Goal: Task Accomplishment & Management: Use online tool/utility

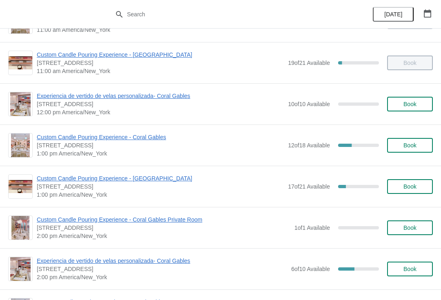
scroll to position [93, 0]
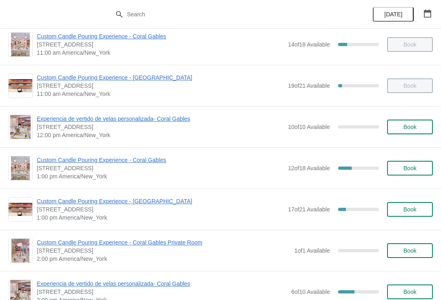
click at [166, 194] on div "Custom Candle Pouring Experience - [GEOGRAPHIC_DATA] [STREET_ADDRESS] 1:00 pm […" at bounding box center [220, 209] width 441 height 41
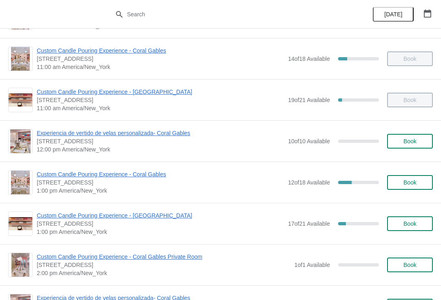
scroll to position [67, 0]
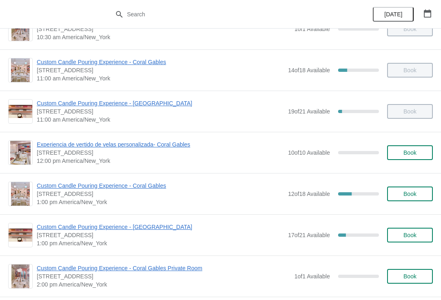
click at [131, 189] on span "Custom Candle Pouring Experience - Coral Gables" at bounding box center [160, 186] width 247 height 8
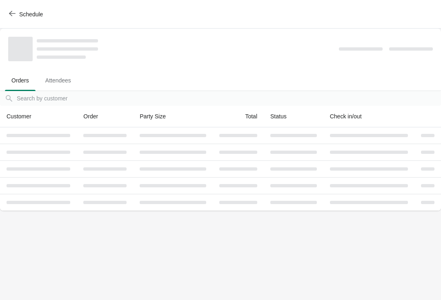
scroll to position [0, 0]
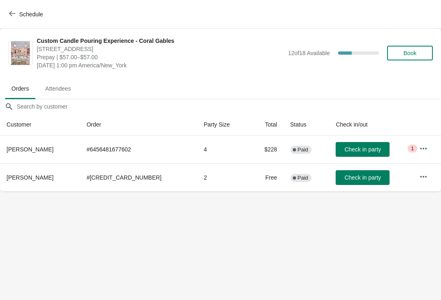
click at [37, 11] on span "Schedule" at bounding box center [31, 14] width 24 height 7
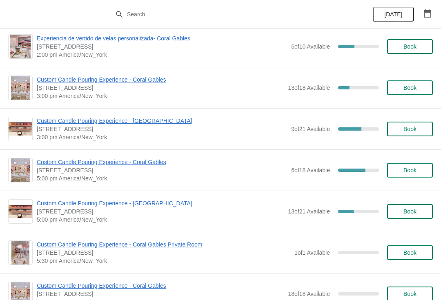
scroll to position [339, 0]
click at [156, 160] on span "Custom Candle Pouring Experience - Coral Gables" at bounding box center [162, 162] width 250 height 8
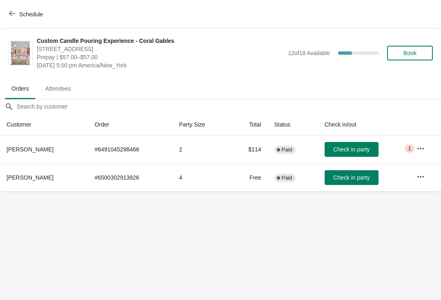
scroll to position [0, 0]
click at [40, 17] on span "Schedule" at bounding box center [31, 14] width 24 height 7
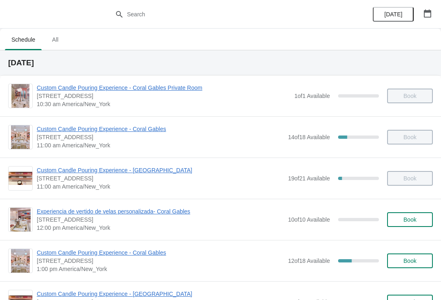
click at [60, 256] on span "Custom Candle Pouring Experience - Coral Gables" at bounding box center [160, 253] width 247 height 8
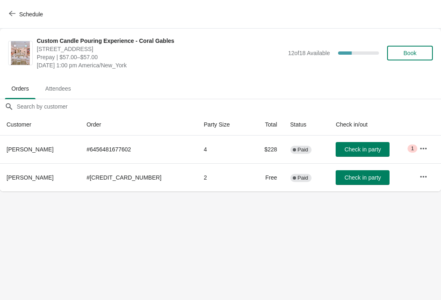
click at [354, 182] on button "Check in party" at bounding box center [363, 177] width 54 height 15
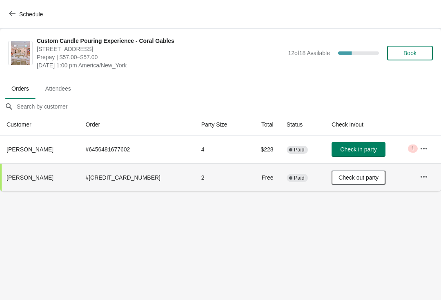
click at [354, 156] on button "Check in party" at bounding box center [359, 149] width 54 height 15
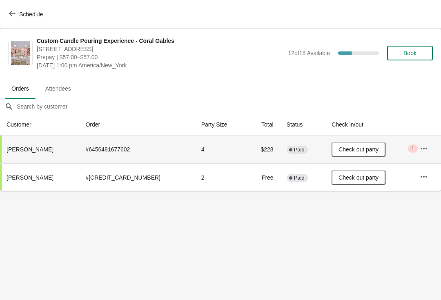
click at [16, 13] on span "Schedule" at bounding box center [27, 14] width 32 height 8
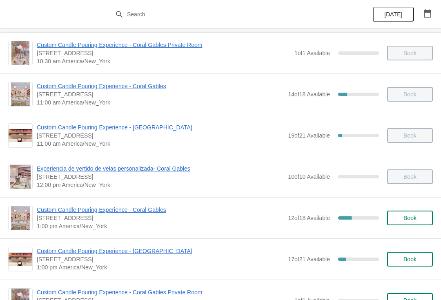
scroll to position [86, 0]
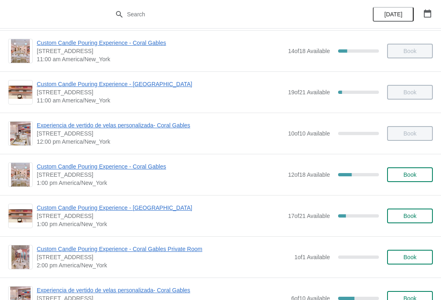
click at [107, 252] on span "Custom Candle Pouring Experience - Coral Gables Private Room" at bounding box center [164, 249] width 254 height 8
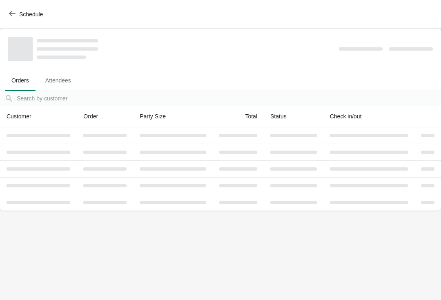
scroll to position [0, 0]
click at [29, 20] on button "Schedule" at bounding box center [26, 14] width 45 height 15
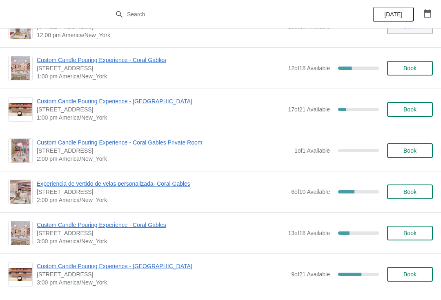
scroll to position [201, 0]
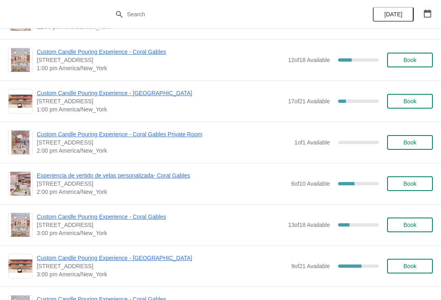
click at [51, 179] on span "Experiencia de vertido de velas personalizada- Coral Gables" at bounding box center [162, 176] width 250 height 8
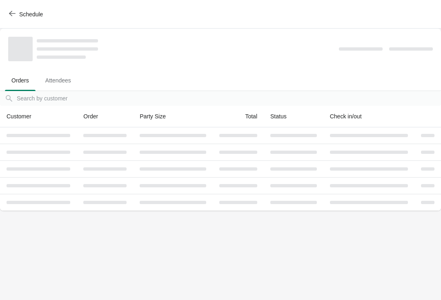
scroll to position [0, 0]
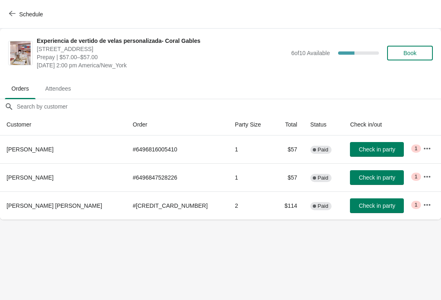
click at [362, 203] on span "Check in party" at bounding box center [377, 206] width 36 height 7
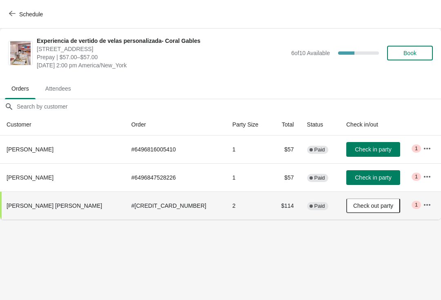
click at [366, 152] on span "Check in party" at bounding box center [373, 149] width 36 height 7
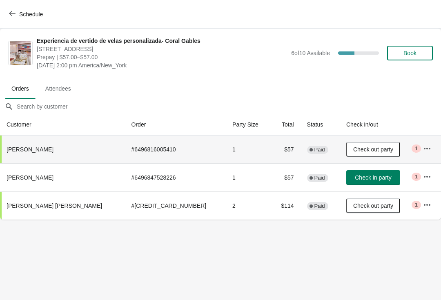
click at [423, 178] on icon "button" at bounding box center [427, 177] width 8 height 8
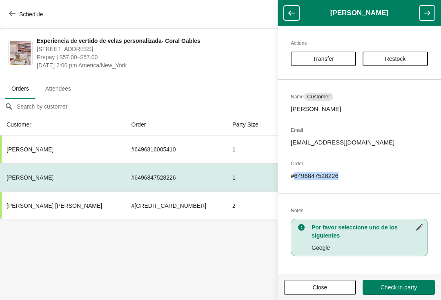
copy p "6496847528226"
click at [21, 1] on div "Schedule" at bounding box center [220, 14] width 441 height 29
copy p "6496847528226"
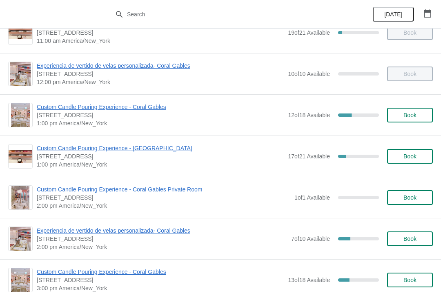
scroll to position [154, 0]
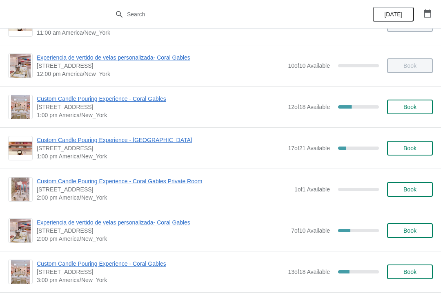
click at [144, 222] on span "Experiencia de vertido de velas personalizada- Coral Gables" at bounding box center [162, 222] width 250 height 8
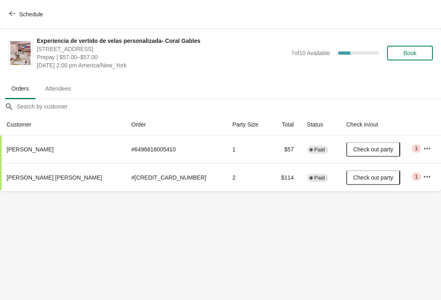
click at [38, 20] on button "Schedule" at bounding box center [26, 14] width 45 height 15
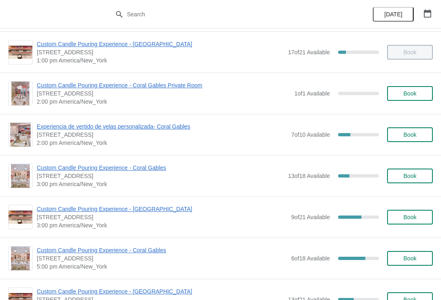
scroll to position [268, 0]
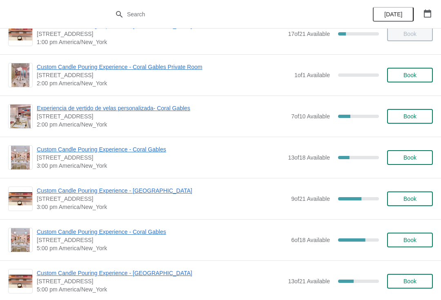
click at [143, 146] on span "Custom Candle Pouring Experience - Coral Gables" at bounding box center [160, 149] width 247 height 8
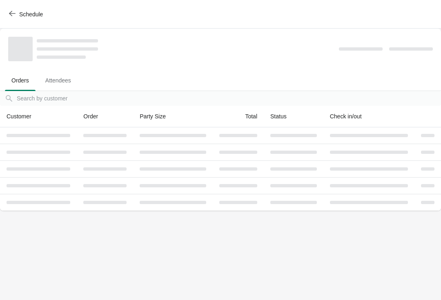
scroll to position [0, 0]
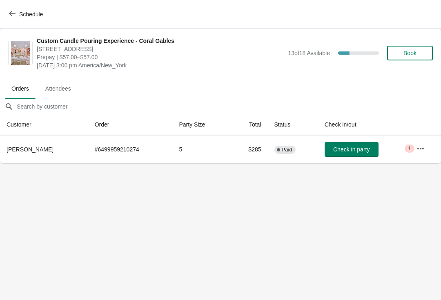
click at [26, 18] on span "Schedule" at bounding box center [31, 14] width 24 height 7
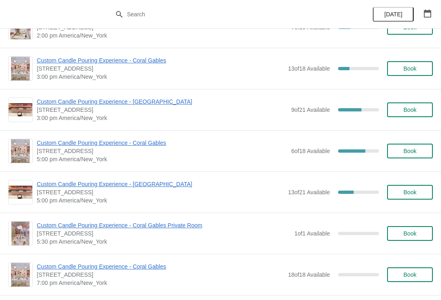
scroll to position [354, 0]
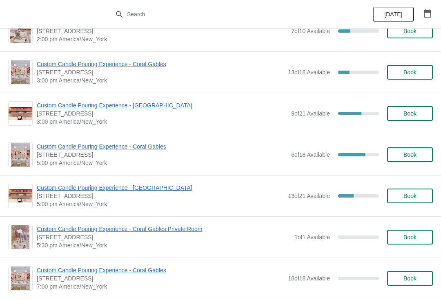
click at [142, 68] on span "Custom Candle Pouring Experience - Coral Gables" at bounding box center [160, 64] width 247 height 8
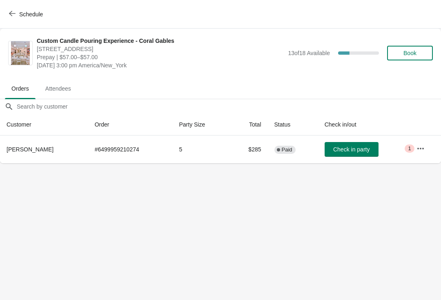
scroll to position [0, 0]
click at [347, 148] on span "Check in party" at bounding box center [351, 149] width 36 height 7
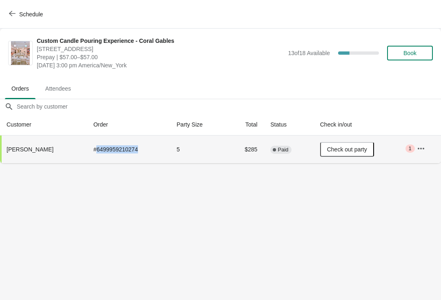
copy td "6499959210274"
click at [22, 150] on span "Krista Greeley" at bounding box center [30, 149] width 47 height 7
copy table "out Krista Greeley"
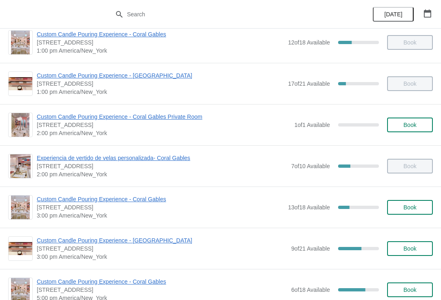
scroll to position [223, 0]
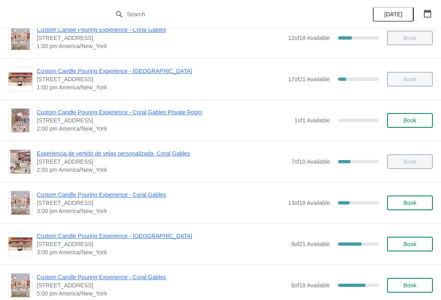
click at [54, 196] on span "Custom Candle Pouring Experience - Coral Gables" at bounding box center [160, 195] width 247 height 8
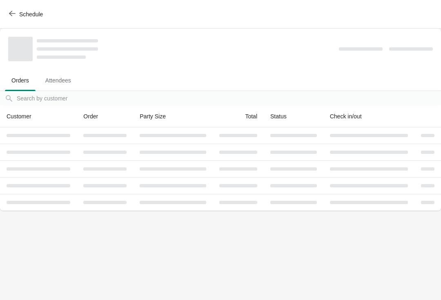
scroll to position [0, 0]
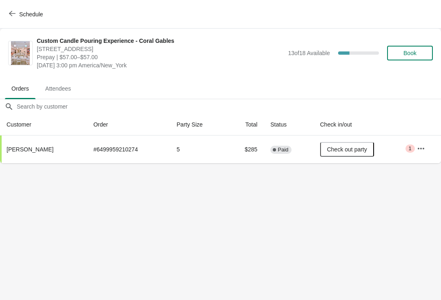
click at [421, 151] on icon "button" at bounding box center [421, 149] width 8 height 8
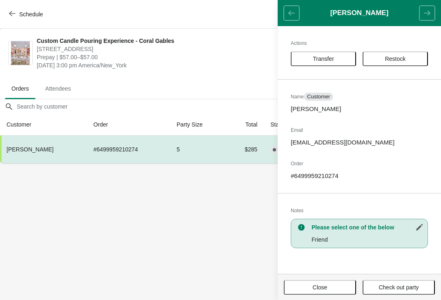
click at [411, 56] on span "Restock" at bounding box center [395, 59] width 51 height 7
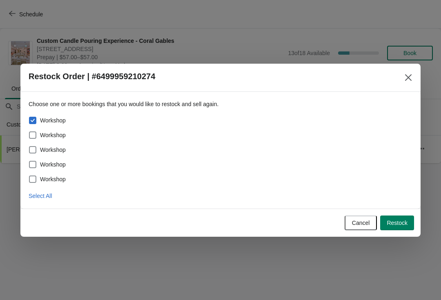
click at [400, 221] on span "Restock" at bounding box center [397, 223] width 21 height 7
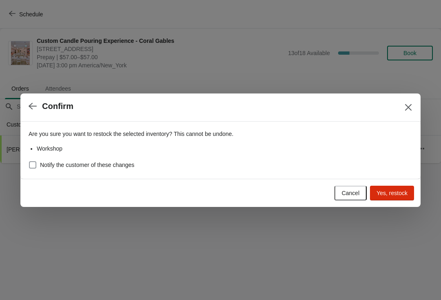
click at [36, 165] on span at bounding box center [32, 164] width 7 height 7
click at [29, 162] on input "Notify the customer of these changes" at bounding box center [29, 161] width 0 height 0
click at [36, 163] on span at bounding box center [32, 164] width 7 height 7
click at [29, 162] on input "Notify the customer of these changes" at bounding box center [29, 161] width 0 height 0
checkbox input "false"
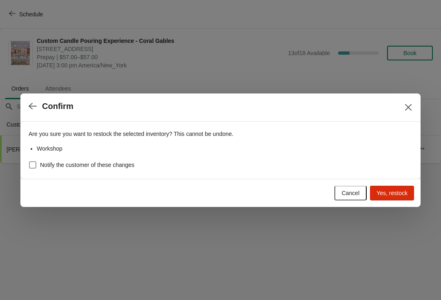
click at [396, 199] on button "Yes, restock" at bounding box center [392, 193] width 44 height 15
